Goal: Task Accomplishment & Management: Manage account settings

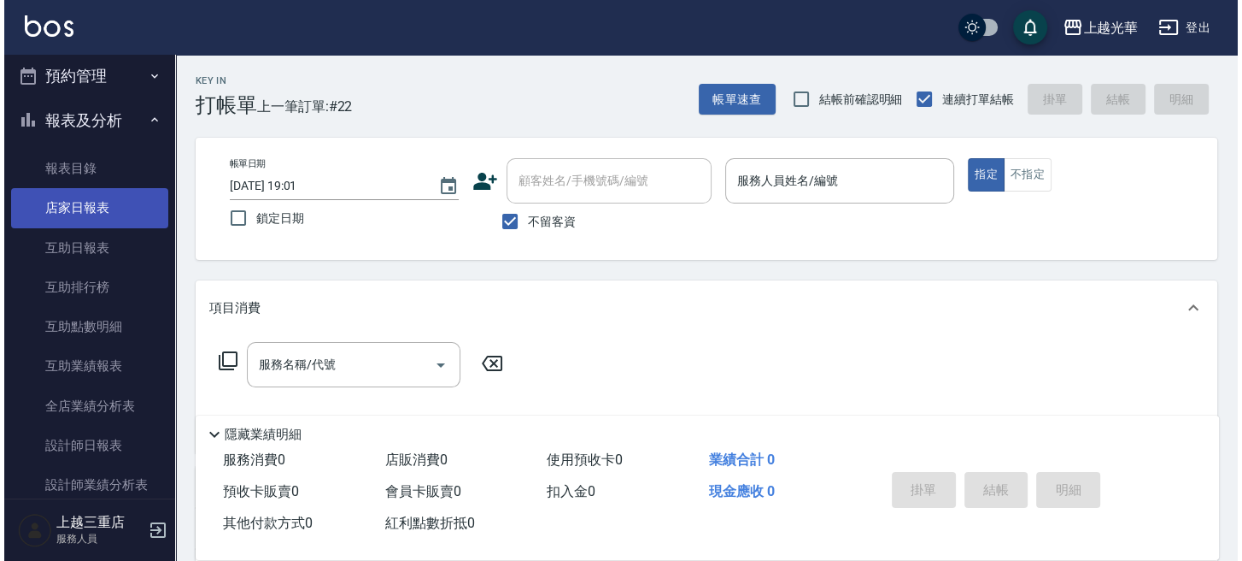
scroll to position [455, 0]
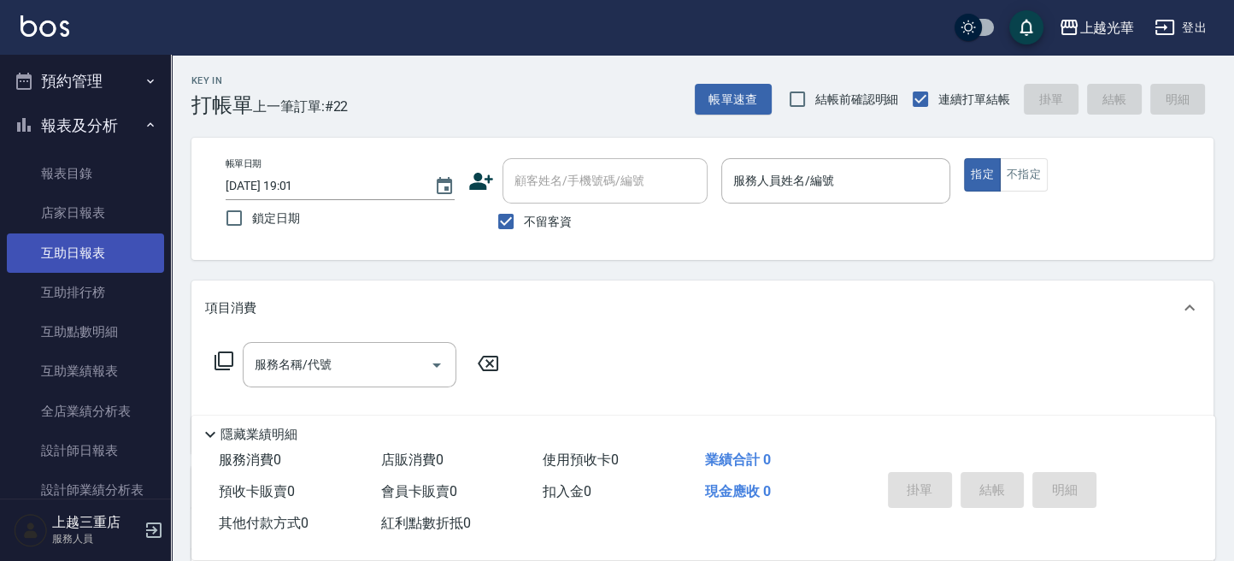
click at [68, 247] on link "互助日報表" at bounding box center [85, 252] width 157 height 39
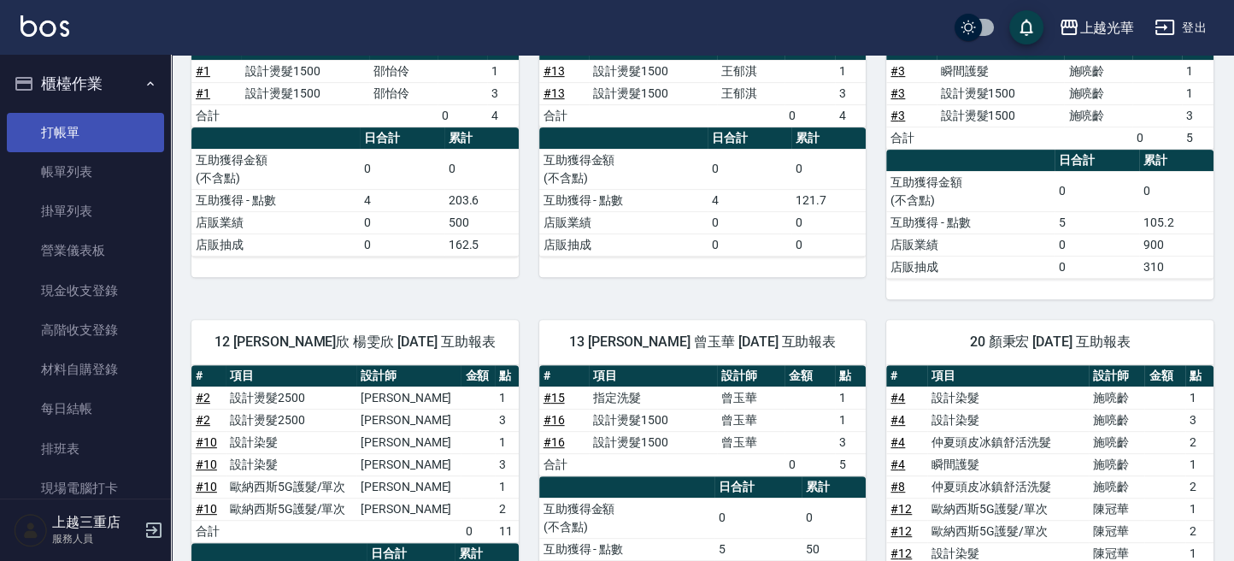
click at [49, 117] on link "打帳單" at bounding box center [85, 132] width 157 height 39
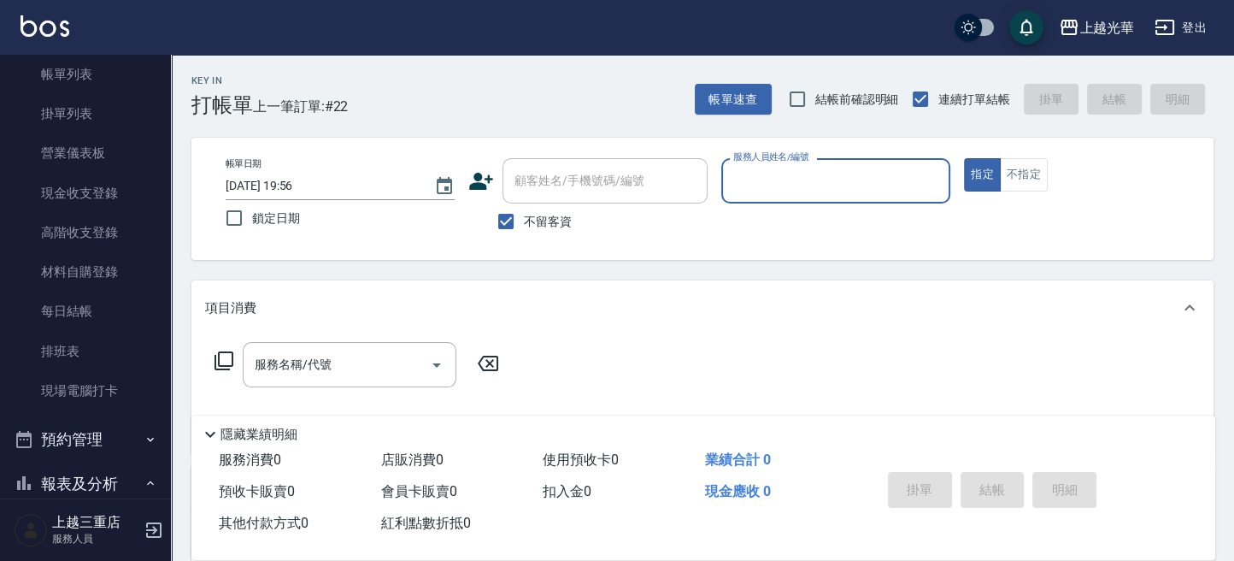
scroll to position [227, 0]
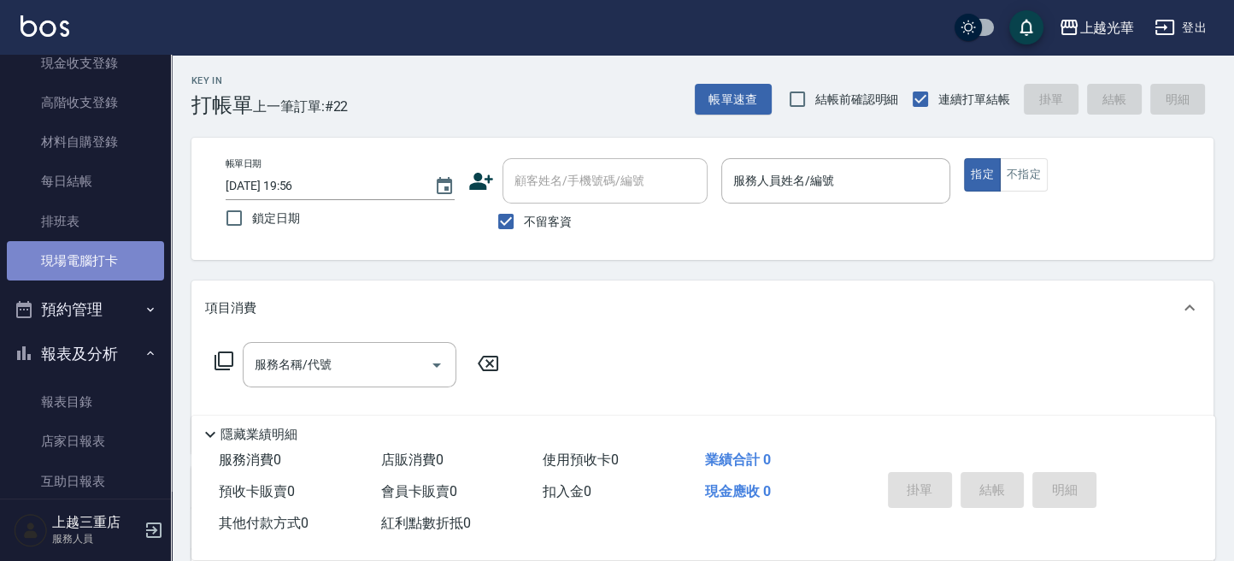
click at [131, 244] on link "現場電腦打卡" at bounding box center [85, 260] width 157 height 39
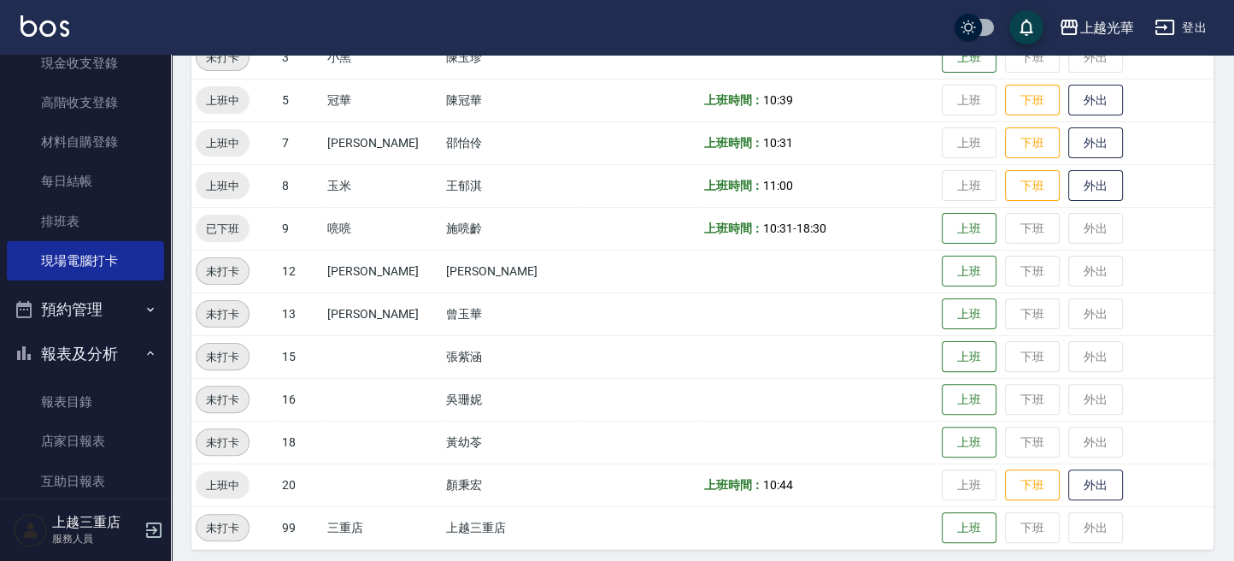
scroll to position [455, 0]
click at [1005, 484] on button "下班" at bounding box center [1032, 483] width 55 height 30
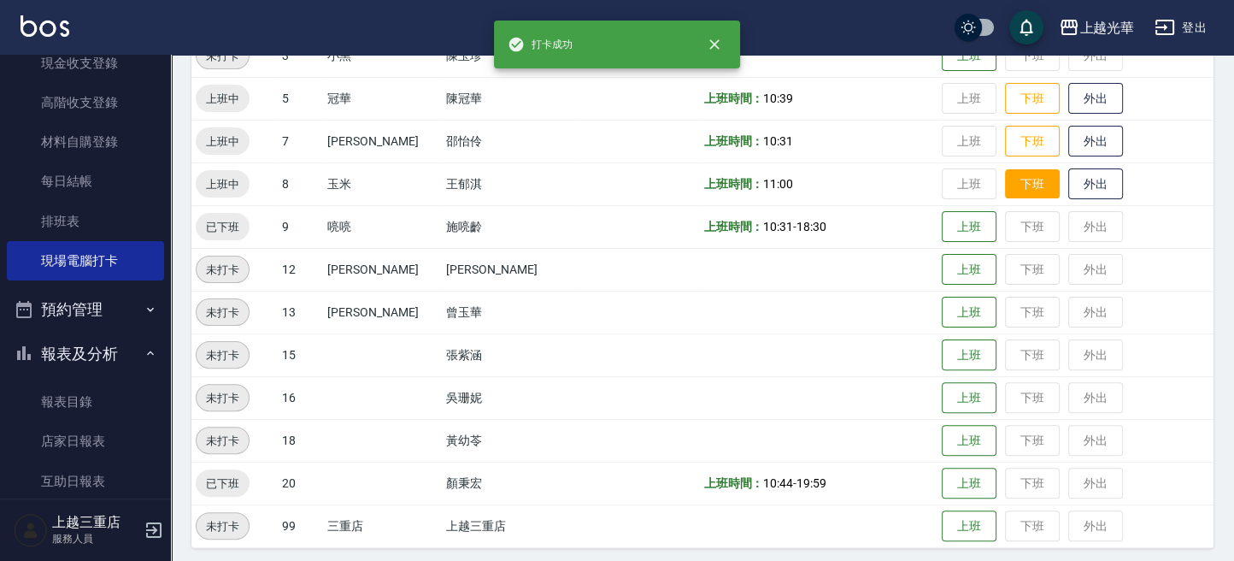
click at [1018, 178] on button "下班" at bounding box center [1032, 184] width 55 height 30
click at [1014, 144] on button "下班" at bounding box center [1032, 141] width 55 height 30
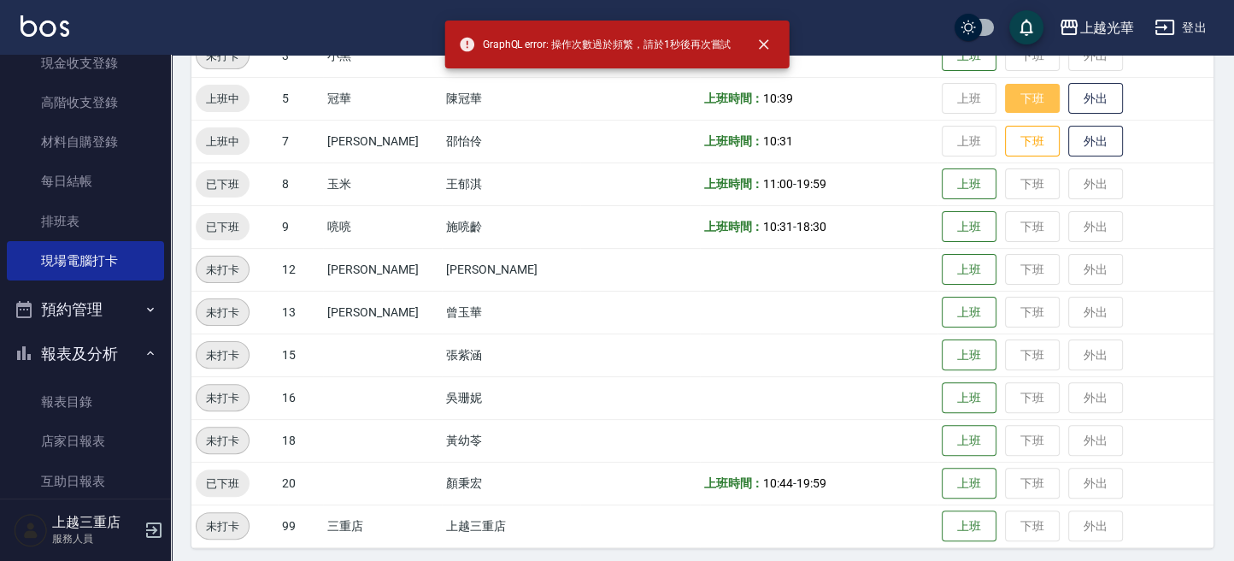
click at [1013, 99] on button "下班" at bounding box center [1032, 99] width 55 height 30
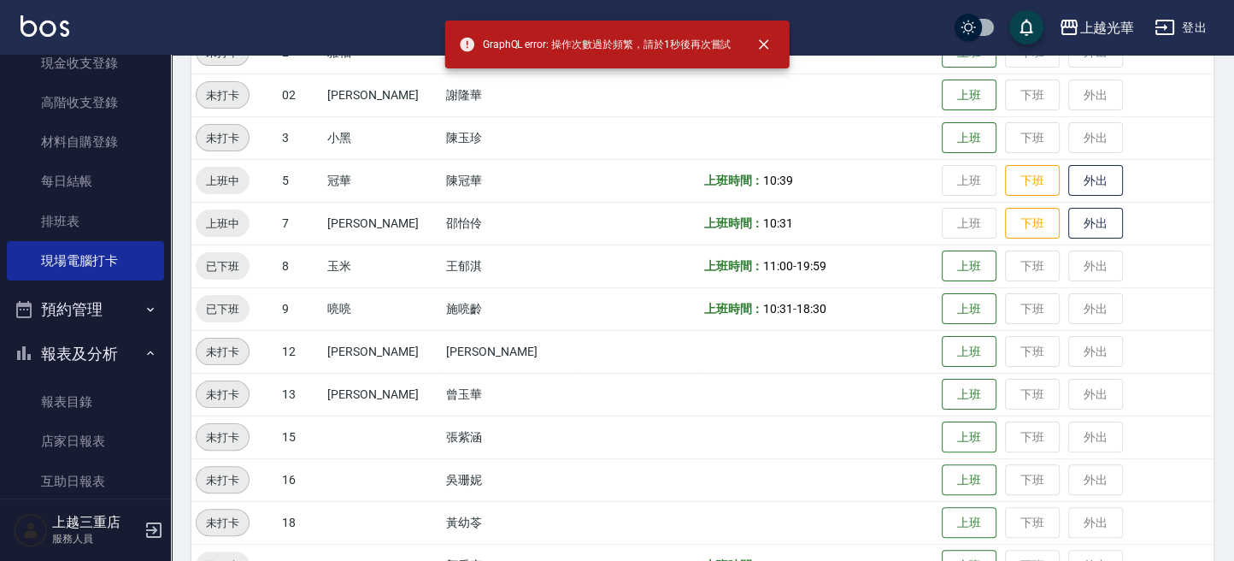
scroll to position [342, 0]
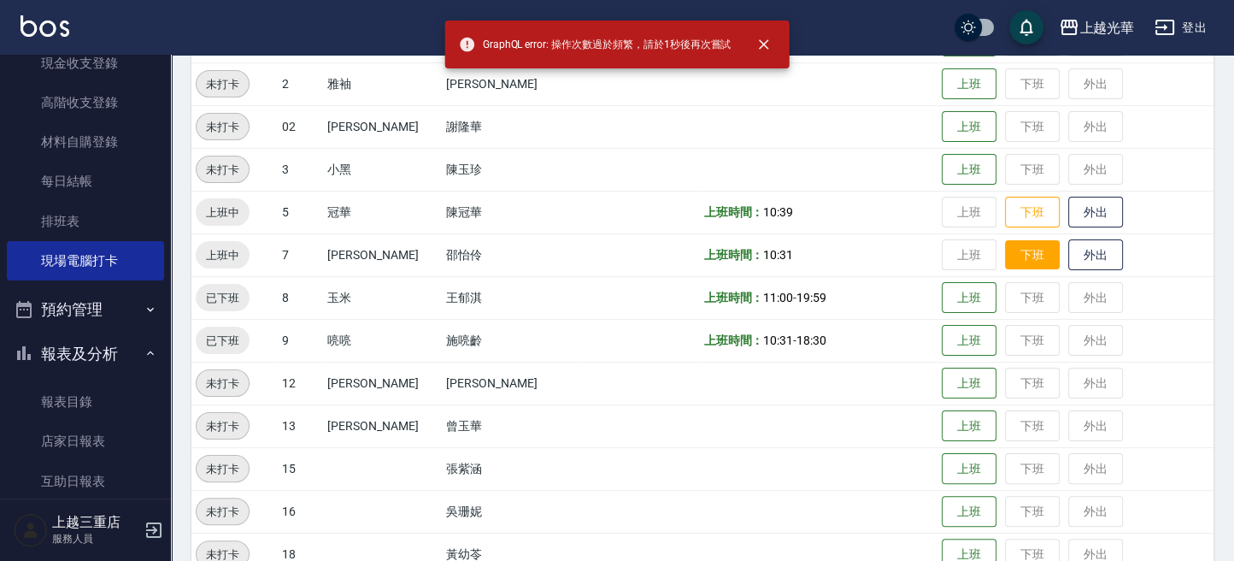
click at [1005, 253] on button "下班" at bounding box center [1032, 255] width 55 height 30
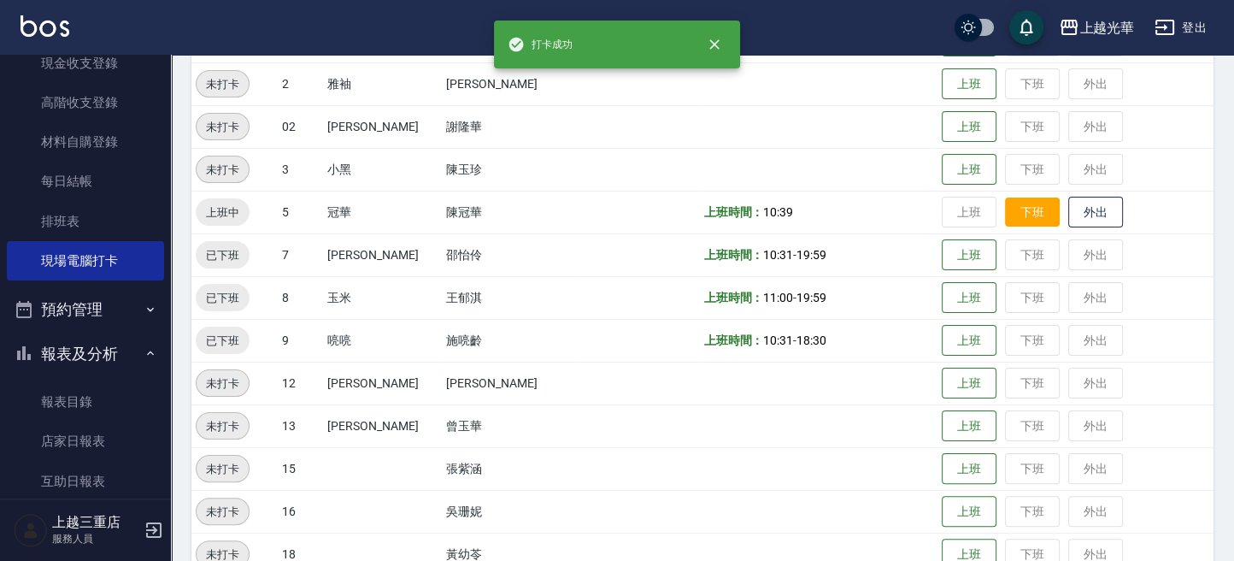
click at [1015, 204] on button "下班" at bounding box center [1032, 212] width 55 height 30
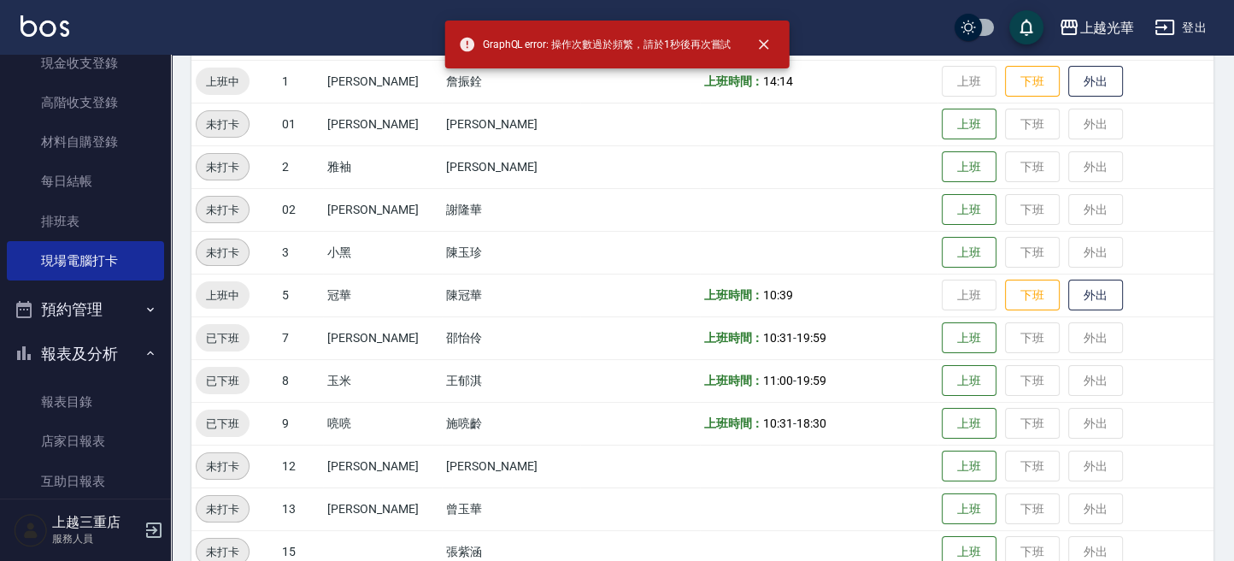
scroll to position [227, 0]
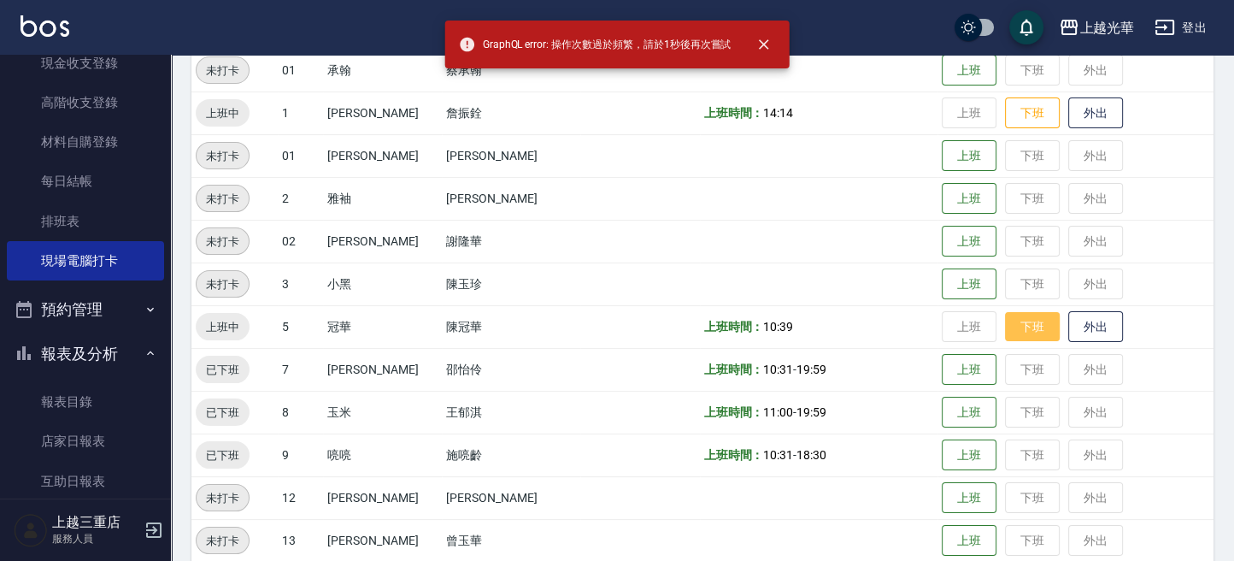
click at [1005, 329] on button "下班" at bounding box center [1032, 327] width 55 height 30
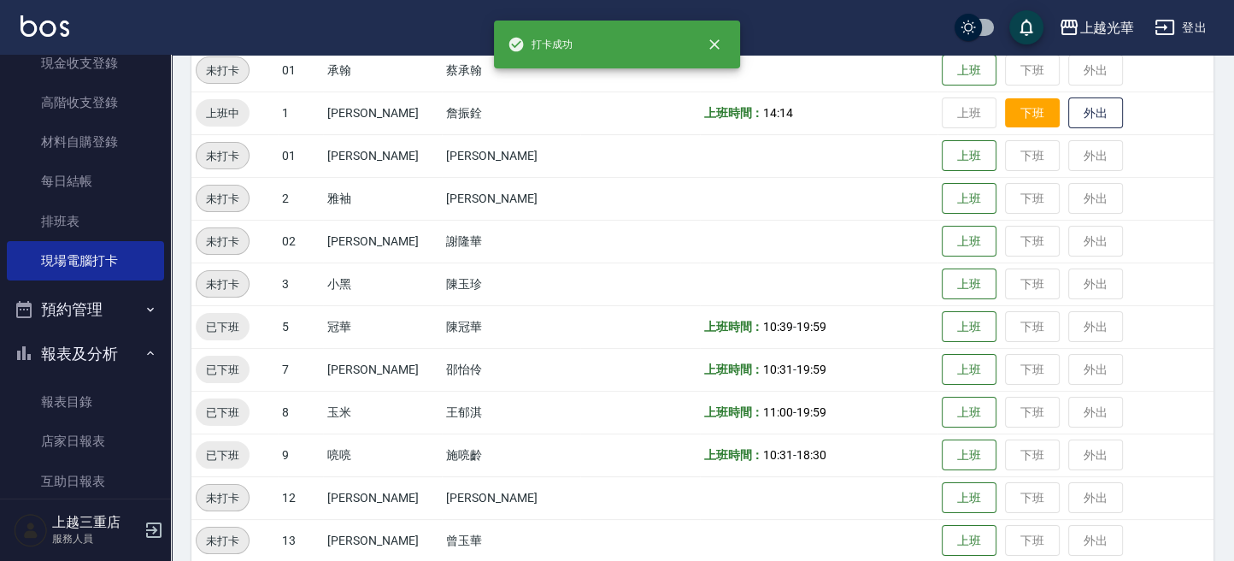
click at [1014, 113] on button "下班" at bounding box center [1032, 113] width 55 height 30
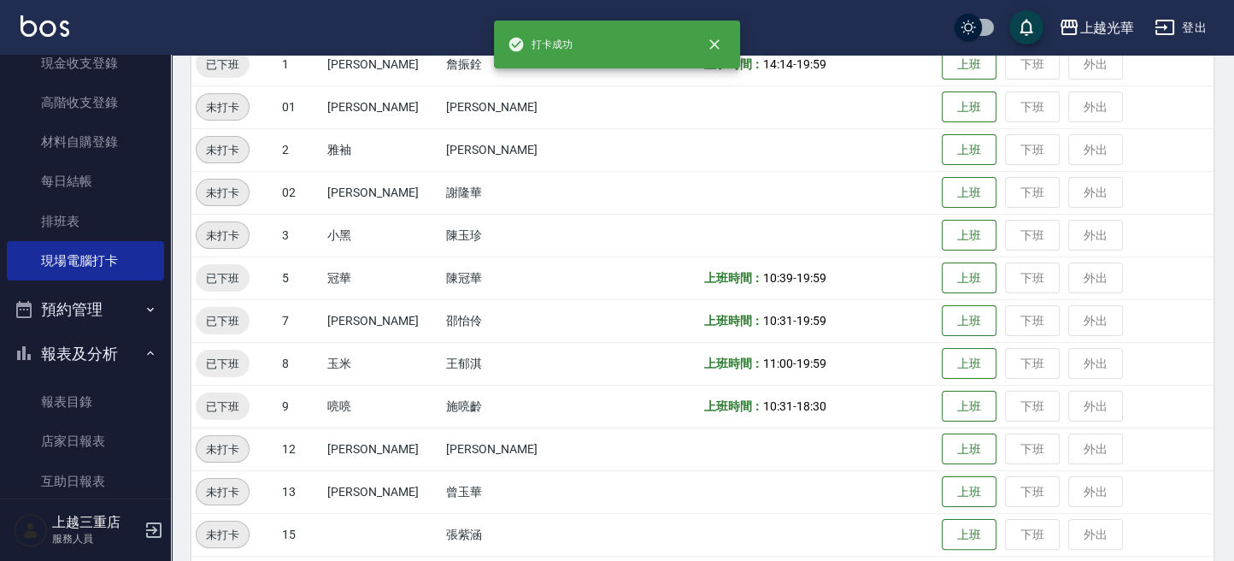
scroll to position [342, 0]
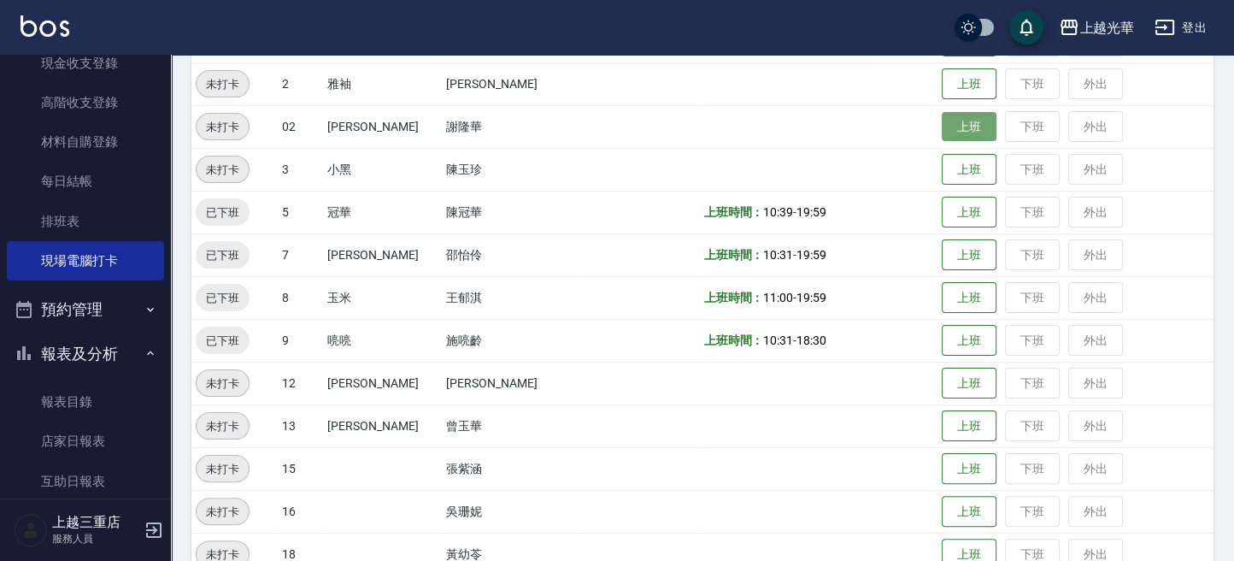
click at [946, 126] on button "上班" at bounding box center [969, 127] width 55 height 30
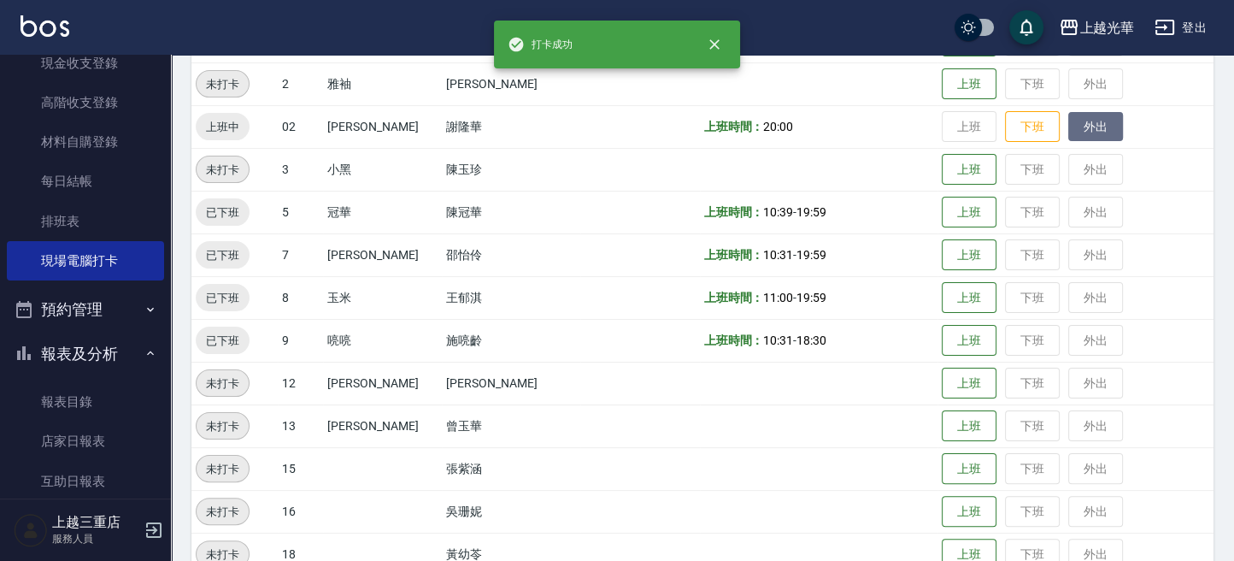
click at [1078, 128] on button "外出" at bounding box center [1095, 127] width 55 height 30
click at [1069, 124] on button "歸來" at bounding box center [1095, 127] width 55 height 30
click at [1072, 126] on button "外出" at bounding box center [1095, 127] width 55 height 30
click at [1073, 128] on button "歸來" at bounding box center [1095, 127] width 55 height 30
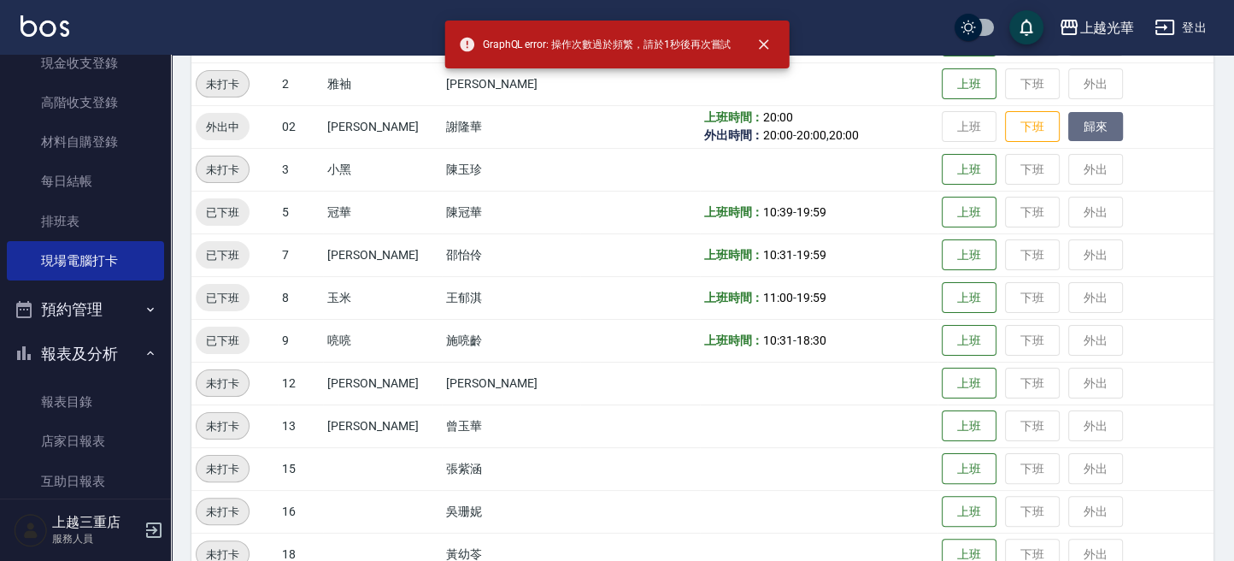
click at [1073, 128] on button "歸來" at bounding box center [1095, 127] width 55 height 30
click at [1025, 130] on button "下班" at bounding box center [1032, 127] width 55 height 30
click at [1078, 127] on button "歸來" at bounding box center [1095, 127] width 55 height 30
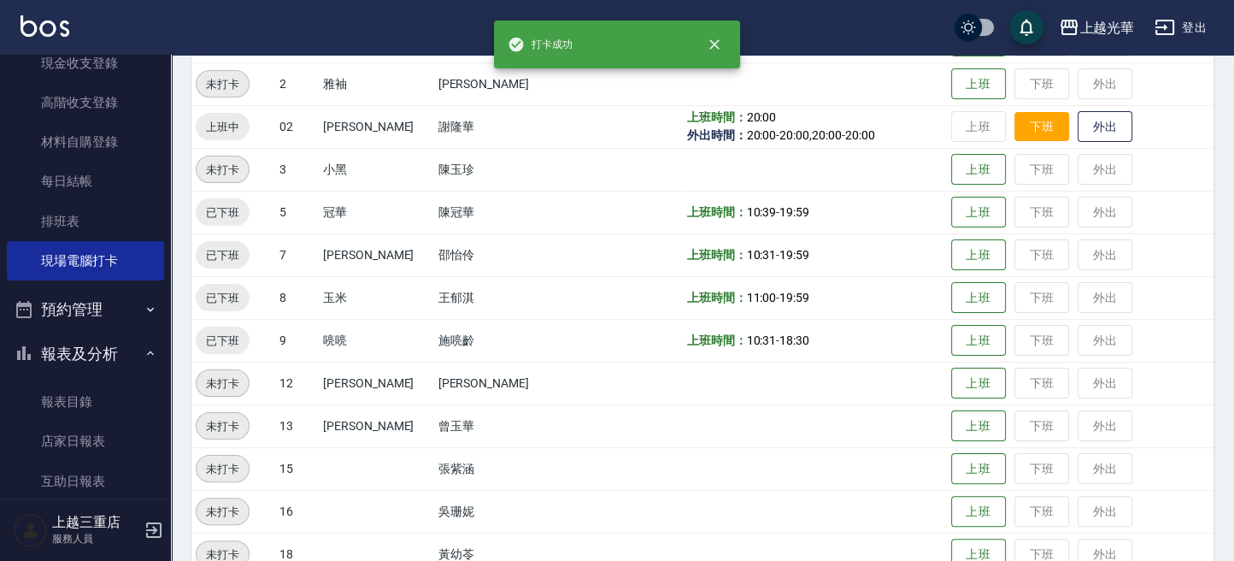
click at [1031, 133] on button "下班" at bounding box center [1041, 127] width 55 height 30
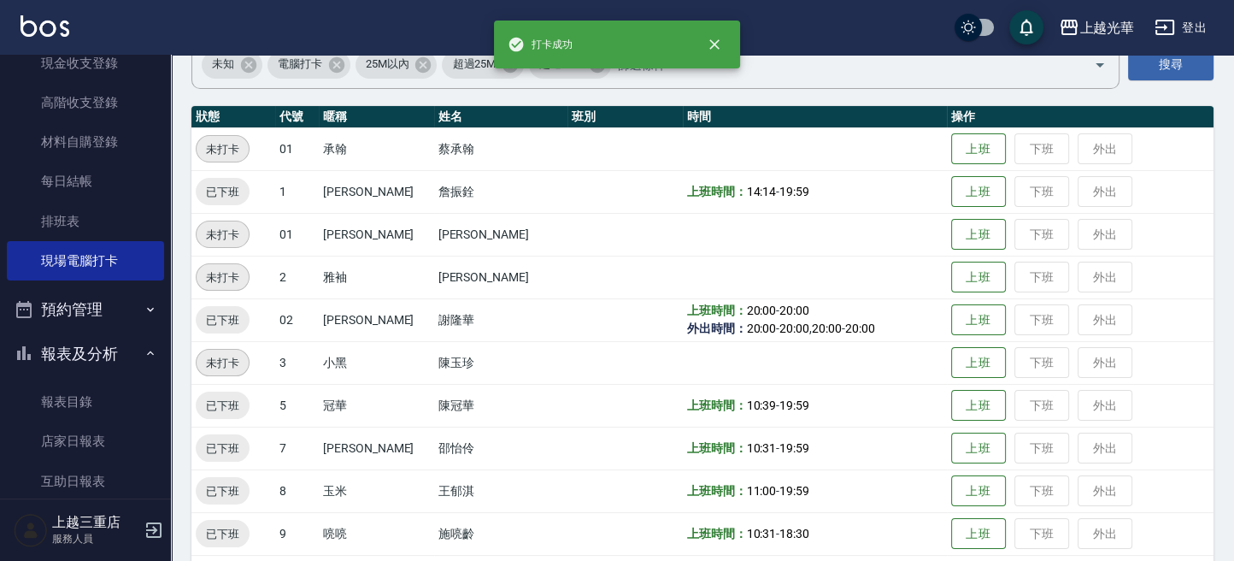
scroll to position [114, 0]
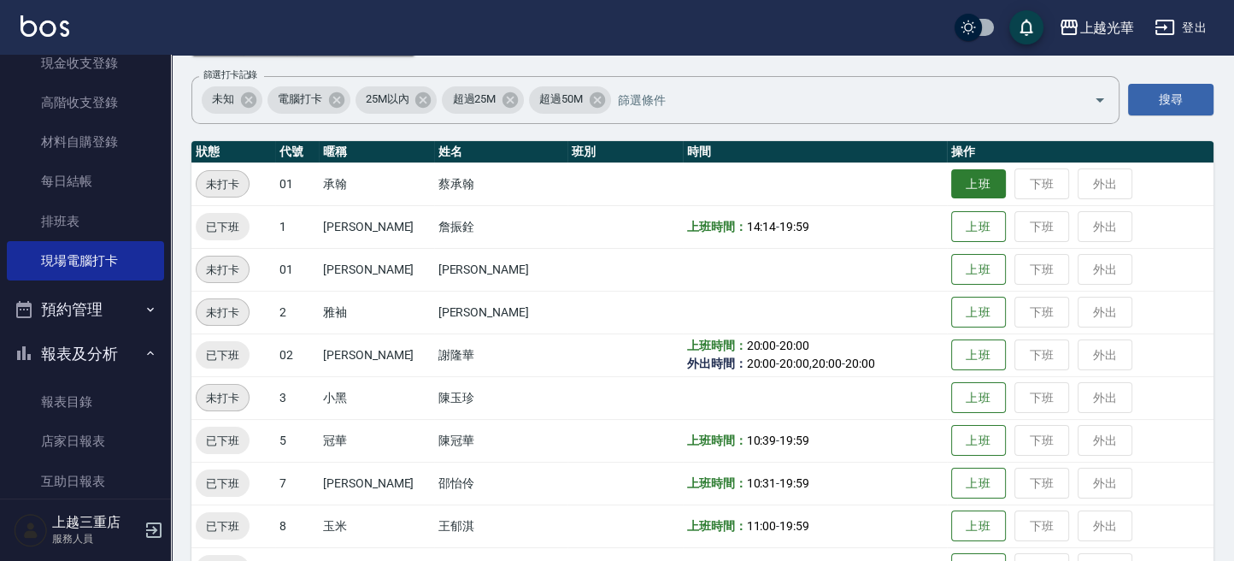
click at [960, 181] on button "上班" at bounding box center [978, 184] width 55 height 30
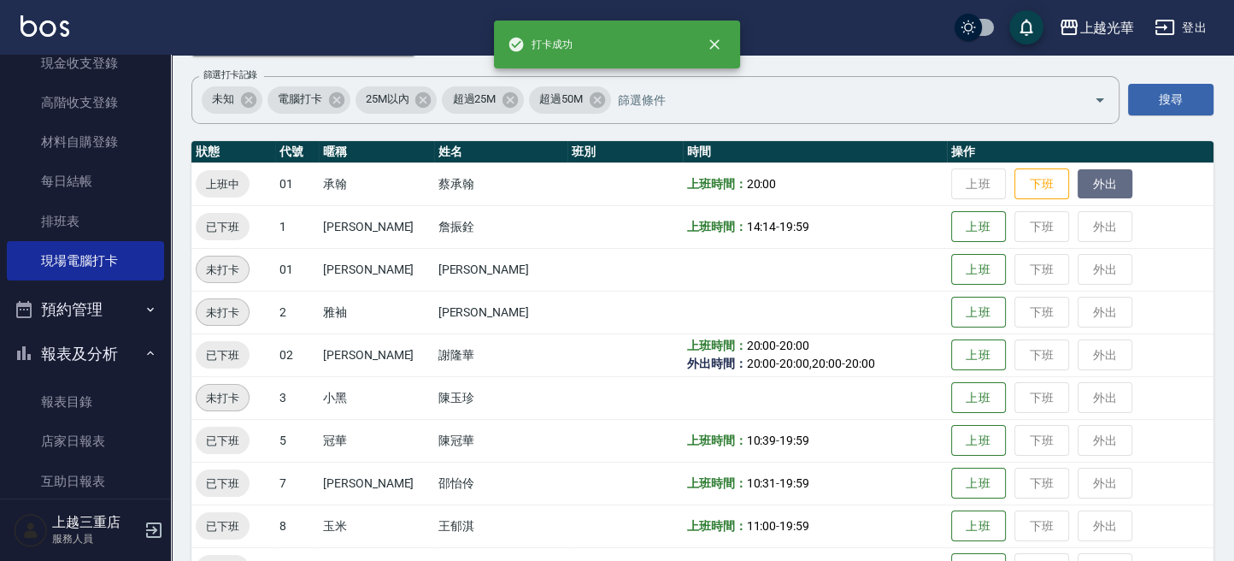
click at [1089, 180] on button "外出" at bounding box center [1105, 184] width 55 height 30
click at [1094, 180] on button "歸來" at bounding box center [1105, 184] width 55 height 30
click at [1099, 181] on button "外出" at bounding box center [1105, 184] width 55 height 30
click at [1099, 181] on button "歸來" at bounding box center [1105, 184] width 55 height 30
click at [1099, 181] on button "外出" at bounding box center [1105, 184] width 55 height 30
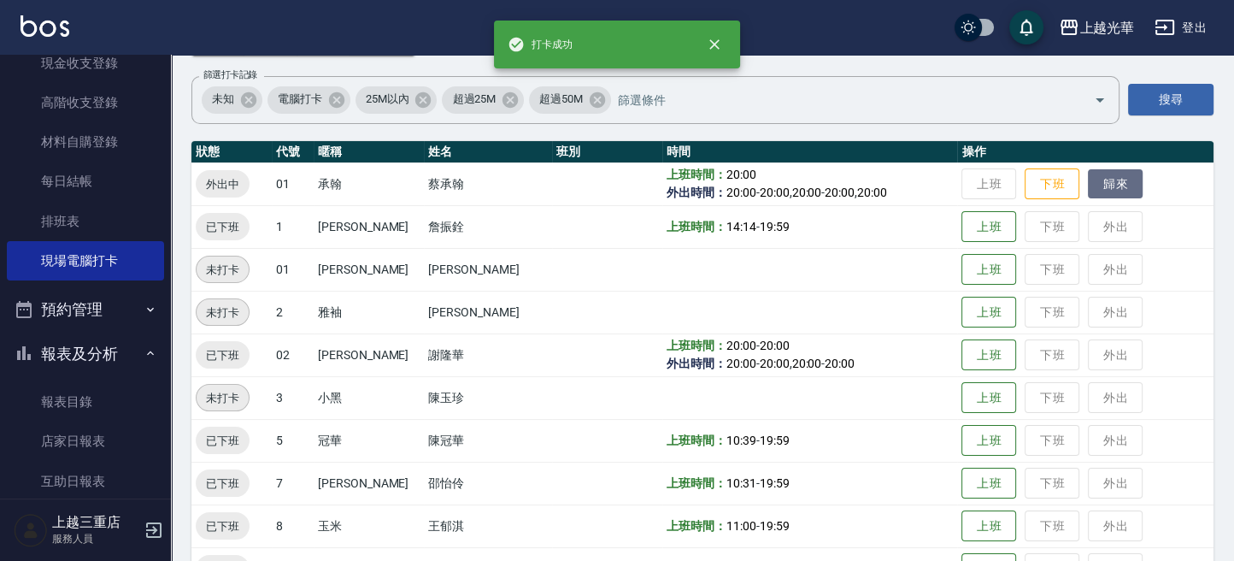
click at [1099, 181] on button "歸來" at bounding box center [1115, 184] width 55 height 30
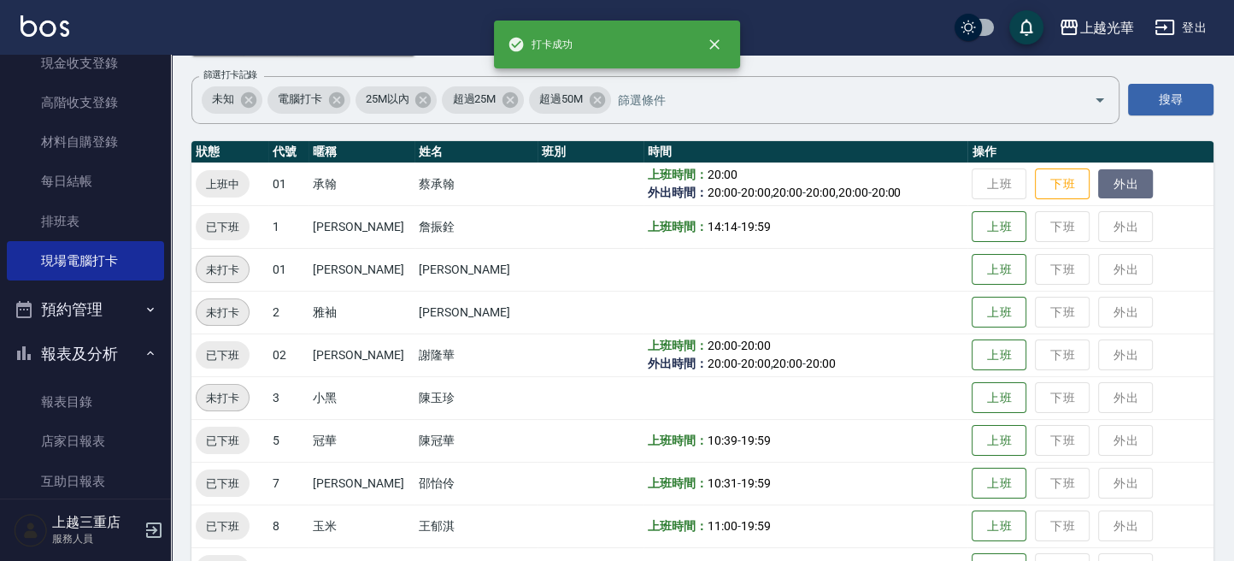
click at [1103, 180] on button "外出" at bounding box center [1125, 184] width 55 height 30
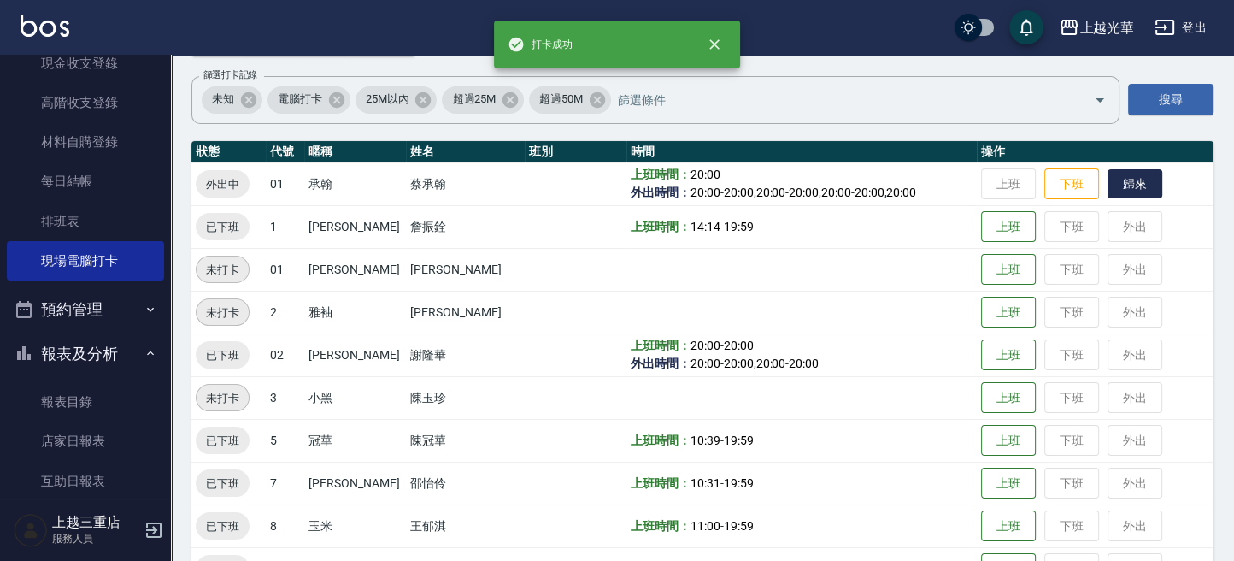
click at [1107, 180] on button "歸來" at bounding box center [1134, 184] width 55 height 30
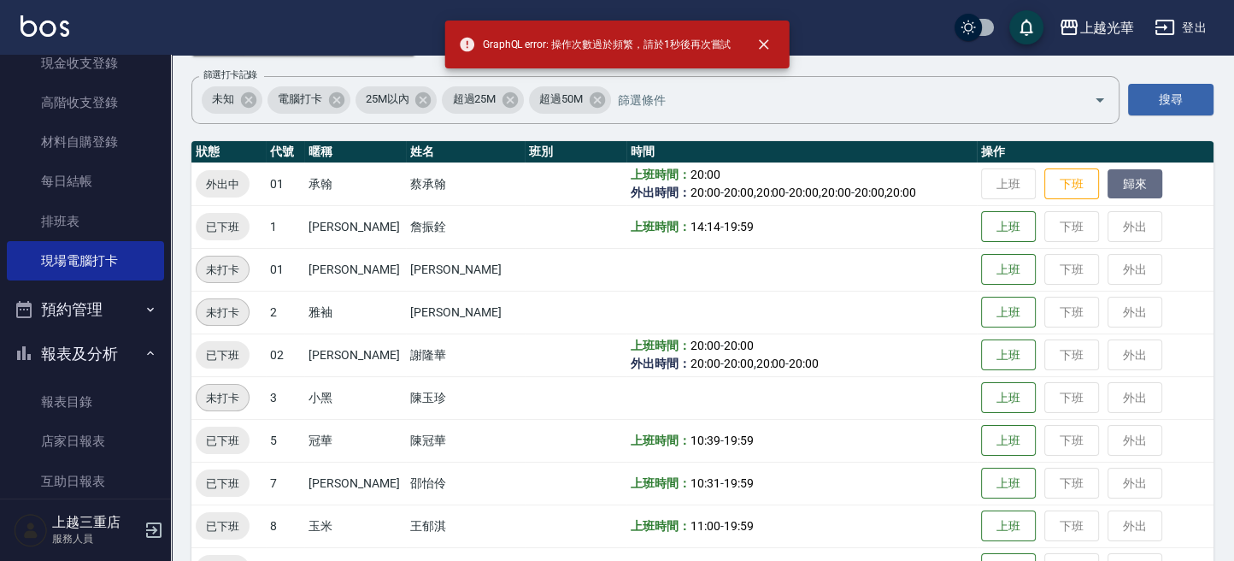
click at [1112, 179] on button "歸來" at bounding box center [1134, 184] width 55 height 30
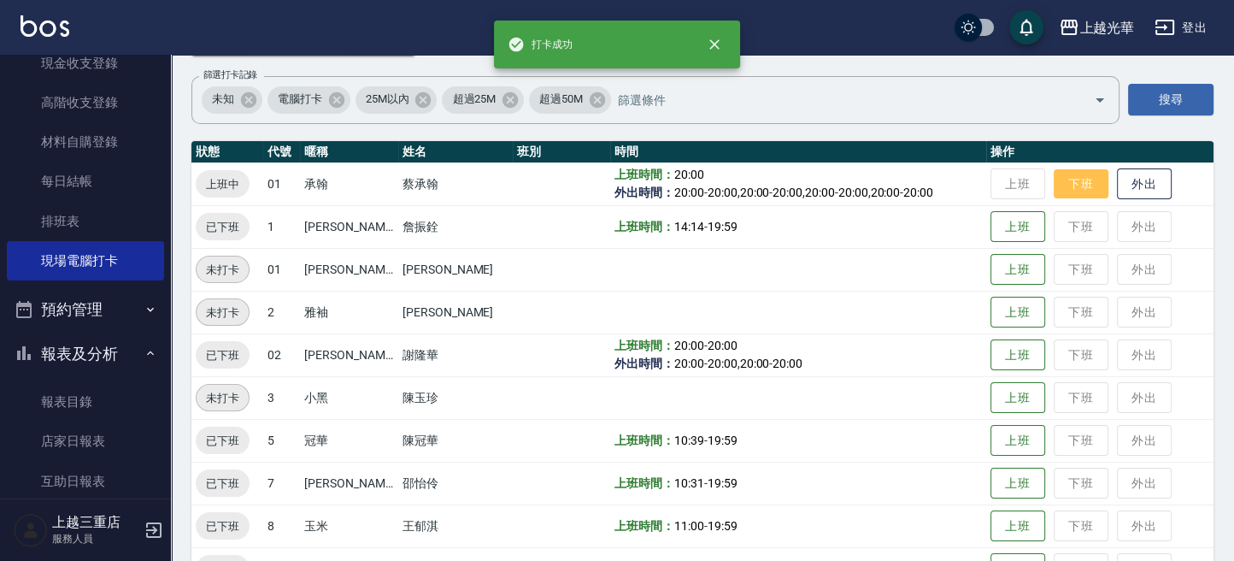
click at [1066, 187] on button "下班" at bounding box center [1081, 184] width 55 height 30
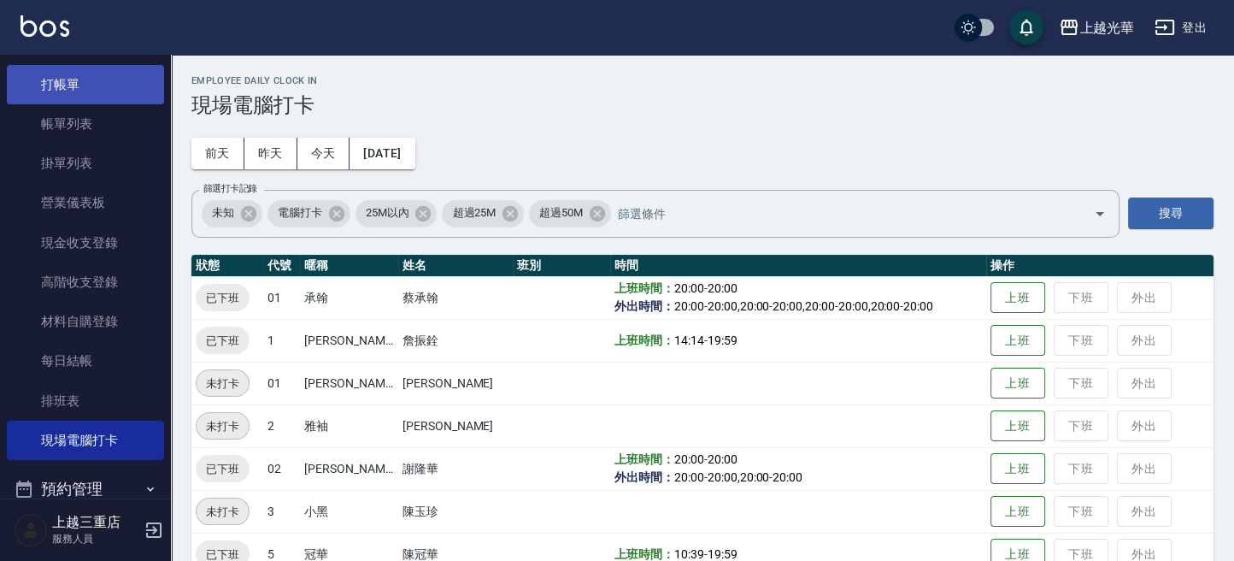
scroll to position [0, 0]
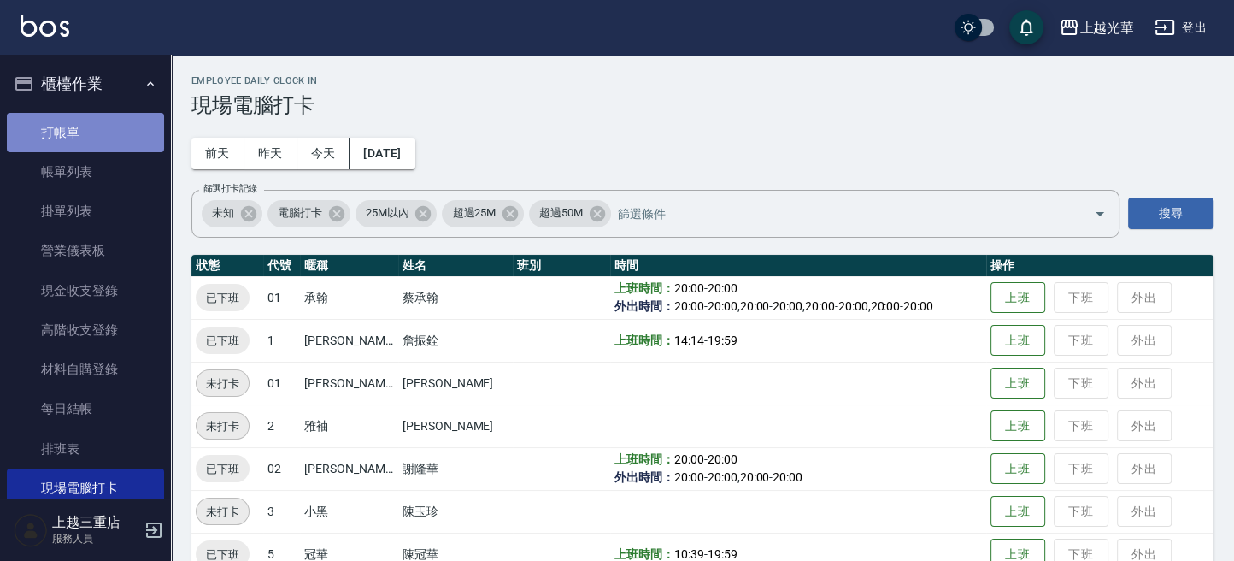
click at [114, 120] on link "打帳單" at bounding box center [85, 132] width 157 height 39
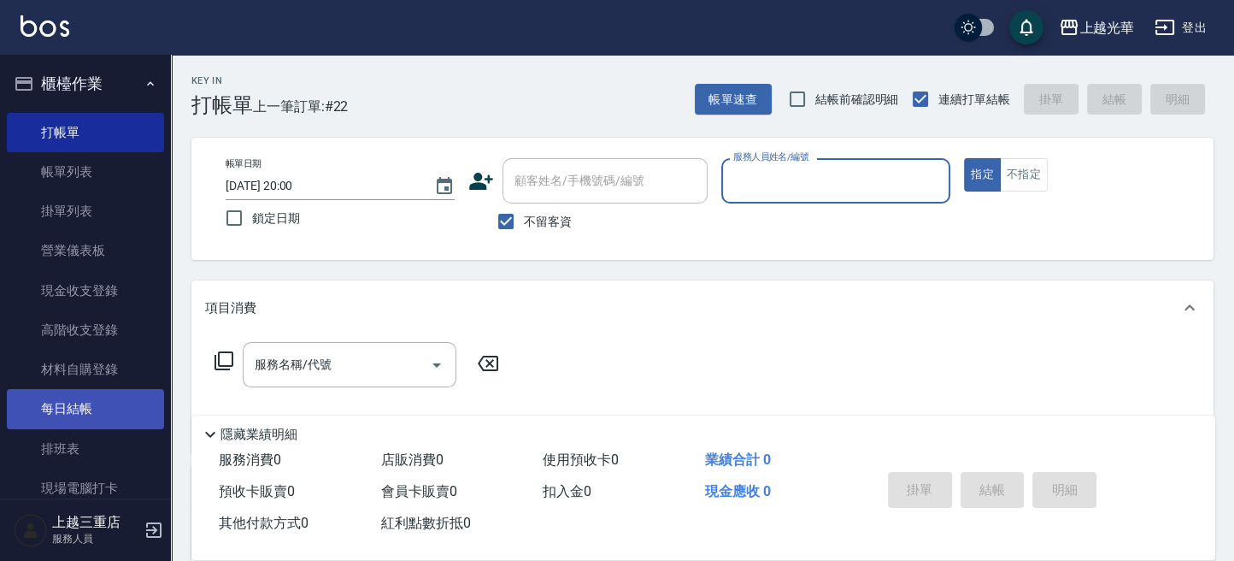
click at [72, 413] on link "每日結帳" at bounding box center [85, 408] width 157 height 39
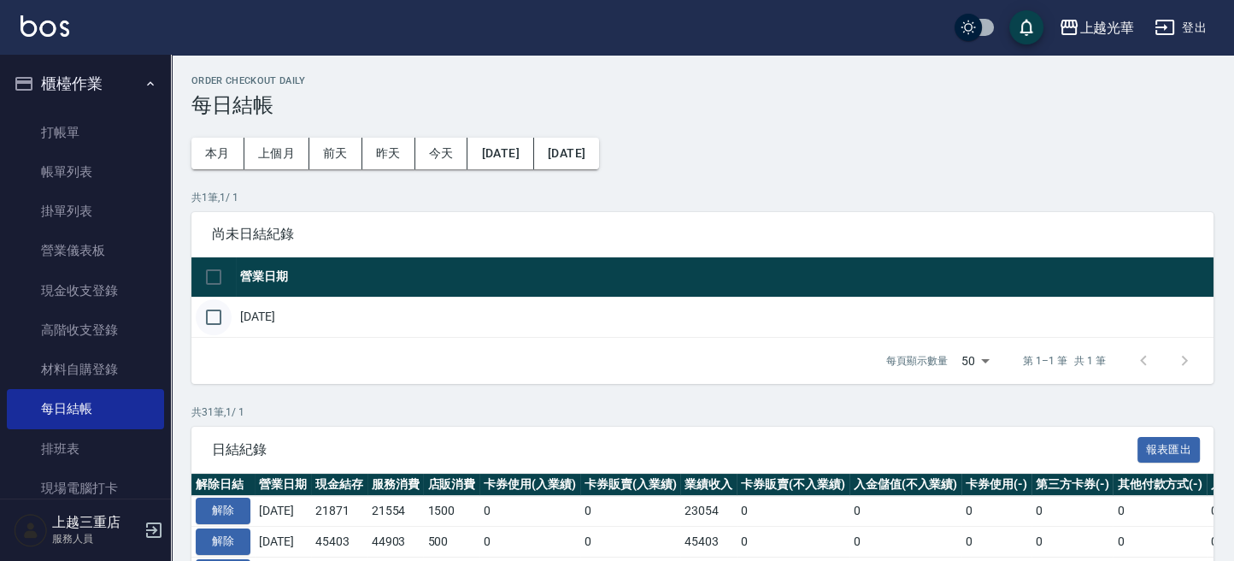
click at [221, 315] on input "checkbox" at bounding box center [214, 317] width 36 height 36
checkbox input "true"
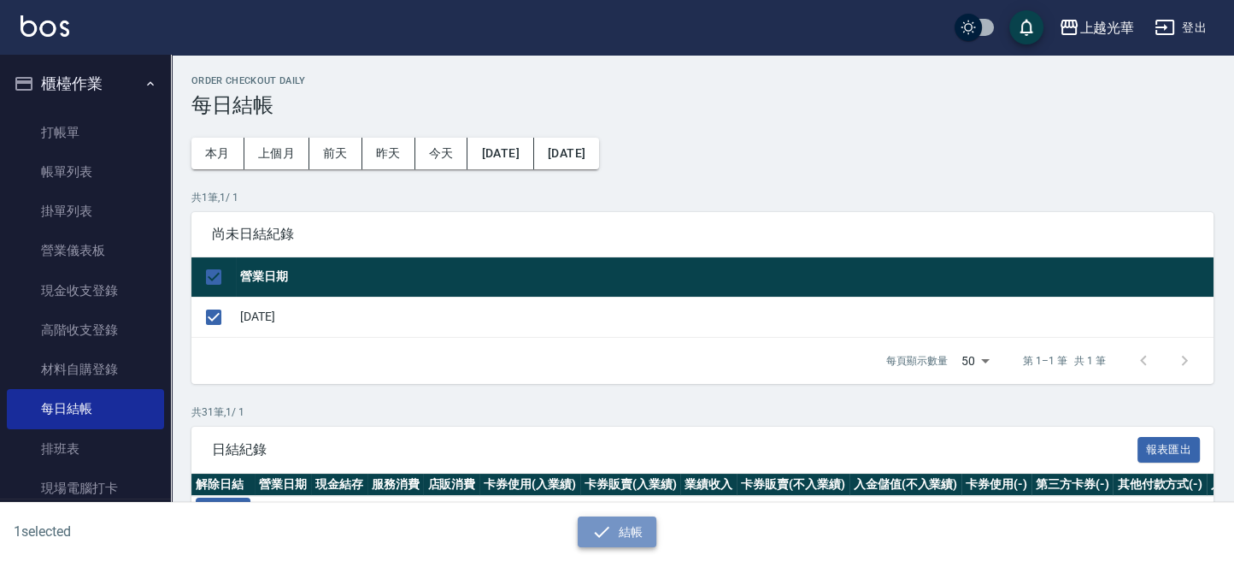
click at [623, 543] on button "結帳" at bounding box center [617, 532] width 79 height 32
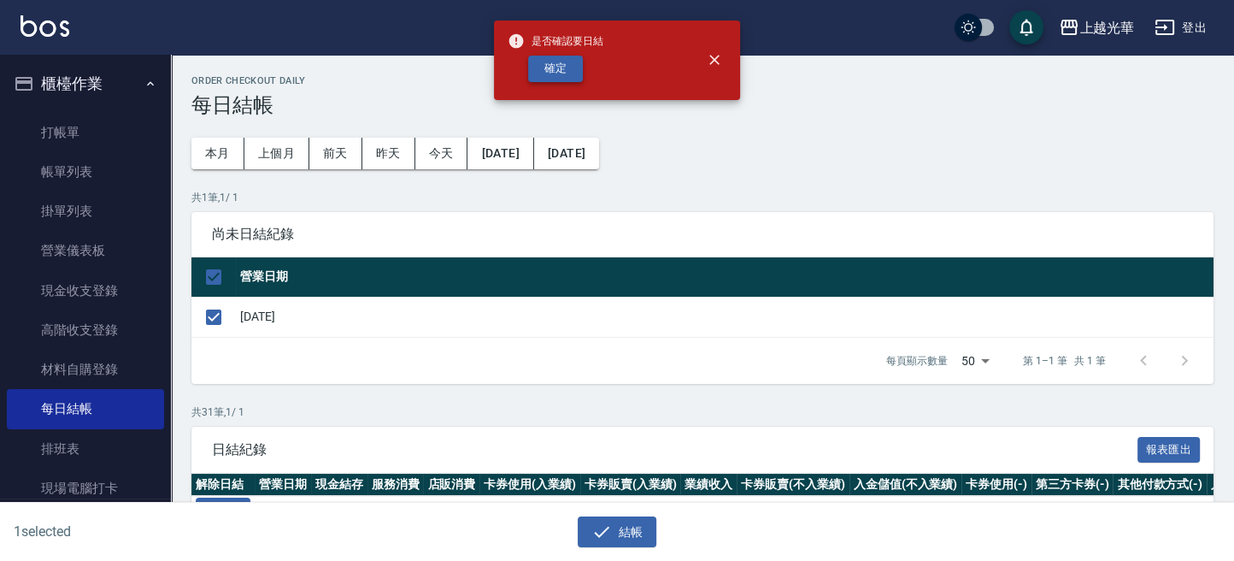
click at [566, 57] on button "確定" at bounding box center [555, 69] width 55 height 26
checkbox input "false"
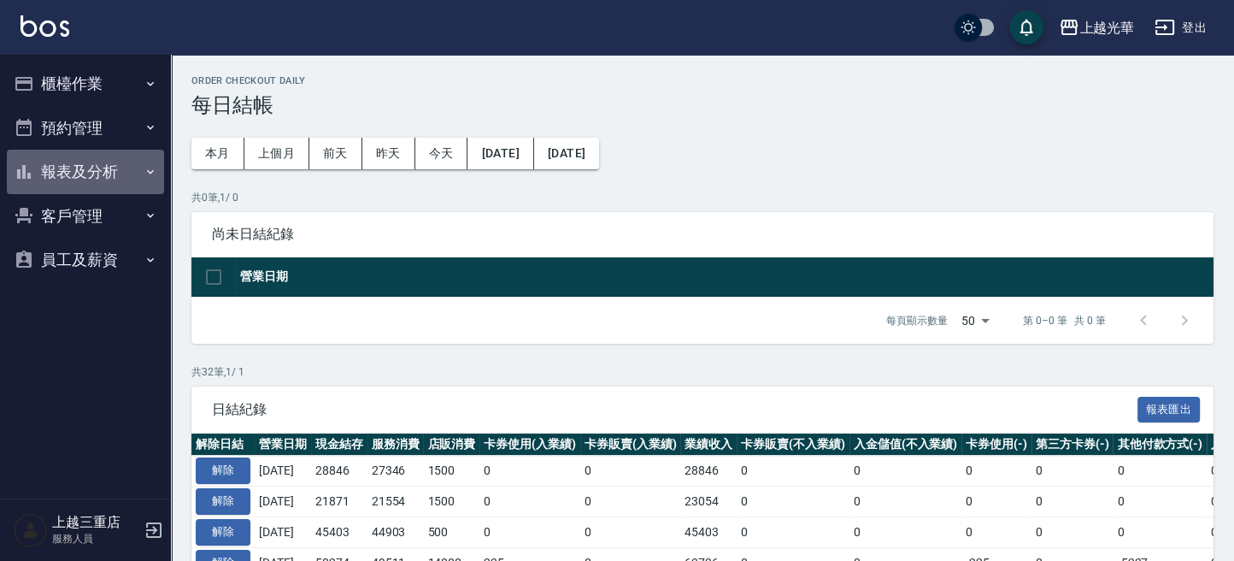
click at [87, 174] on button "報表及分析" at bounding box center [85, 172] width 157 height 44
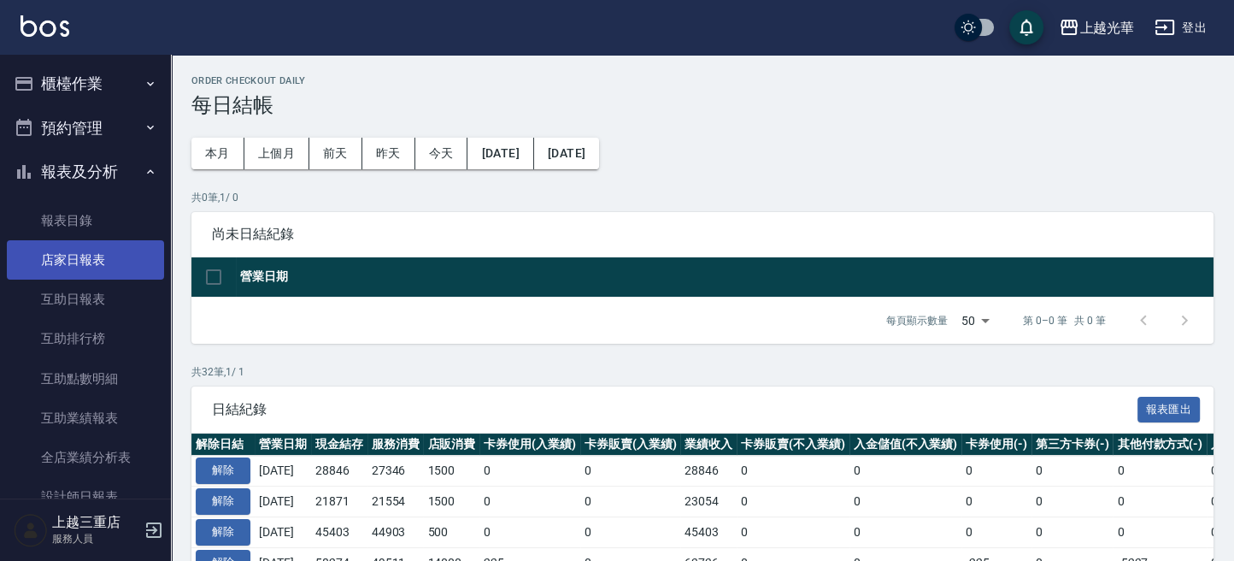
click at [122, 263] on link "店家日報表" at bounding box center [85, 259] width 157 height 39
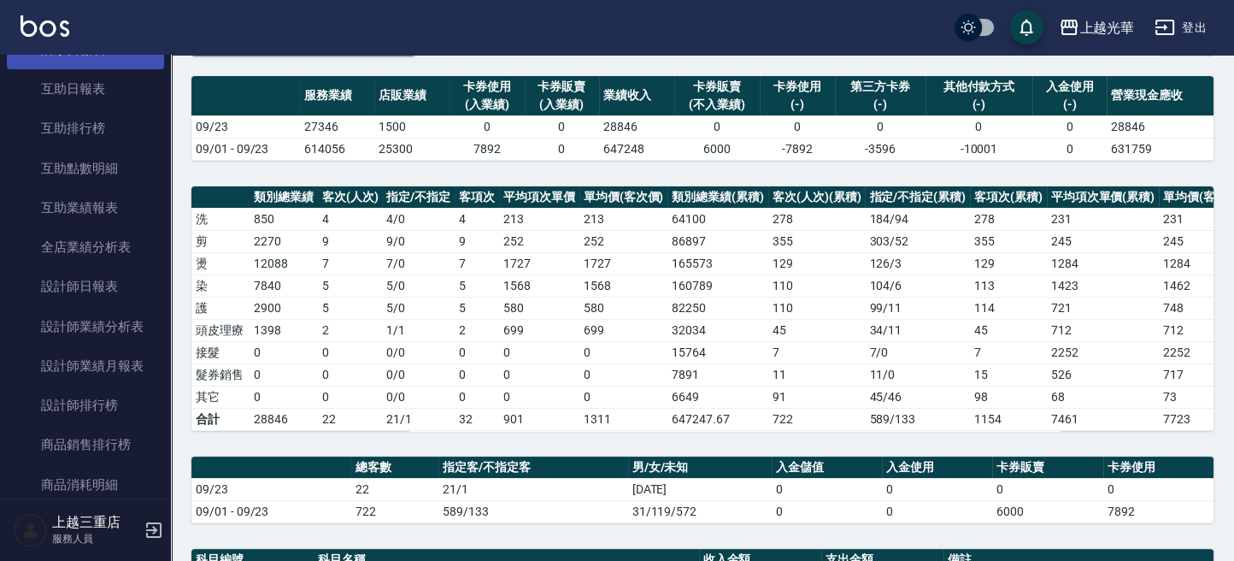
scroll to position [342, 0]
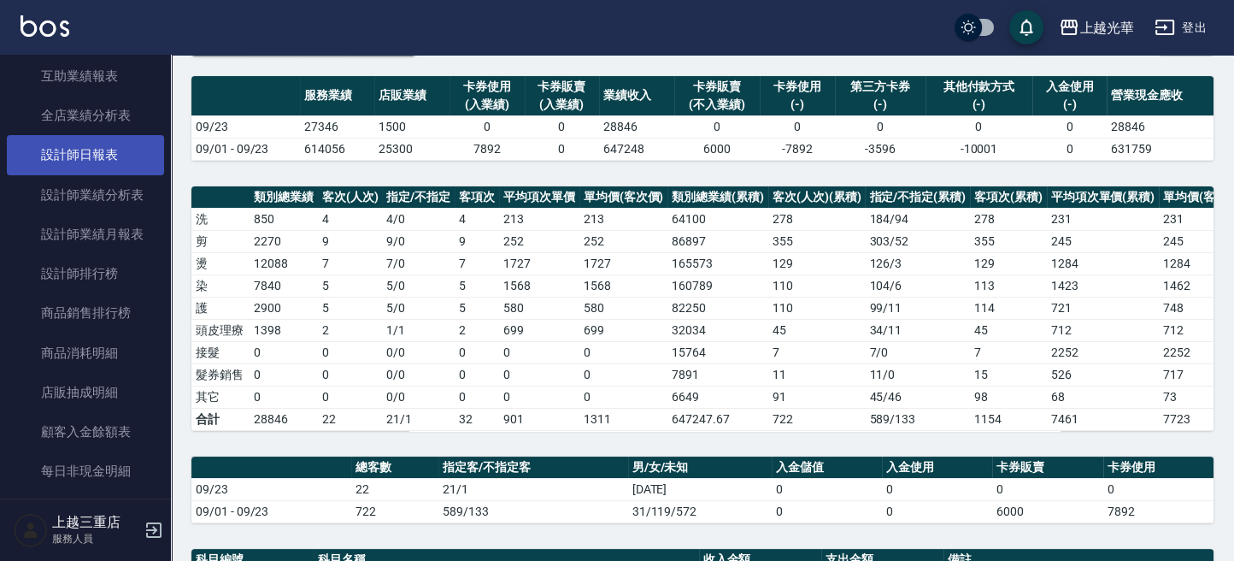
click at [109, 160] on link "設計師日報表" at bounding box center [85, 154] width 157 height 39
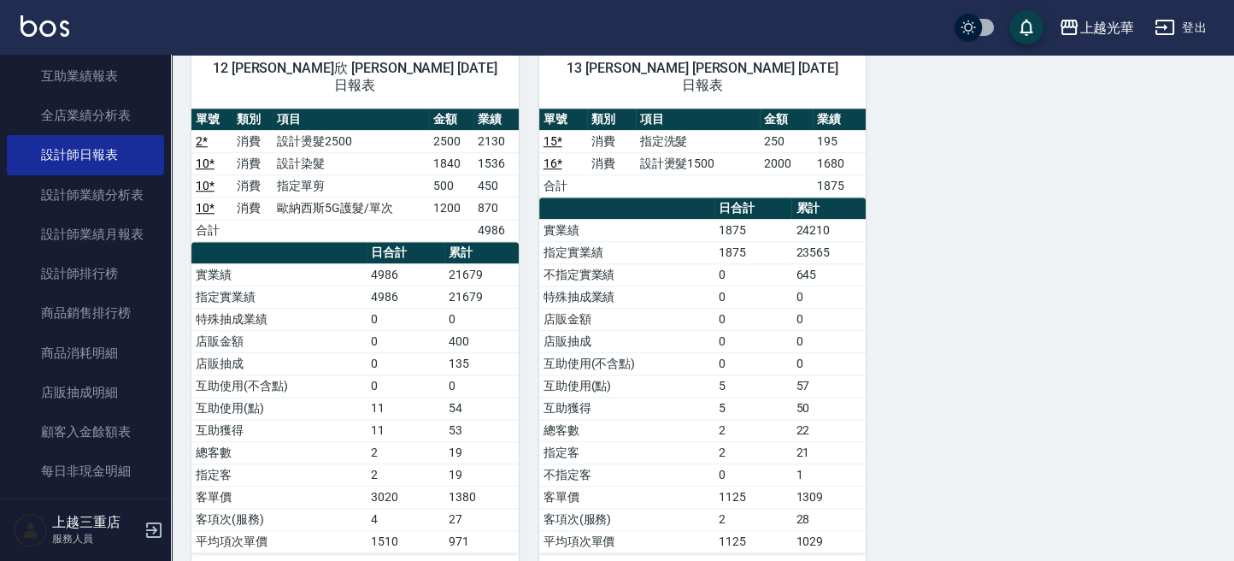
scroll to position [1336, 0]
